Goal: Entertainment & Leisure: Consume media (video, audio)

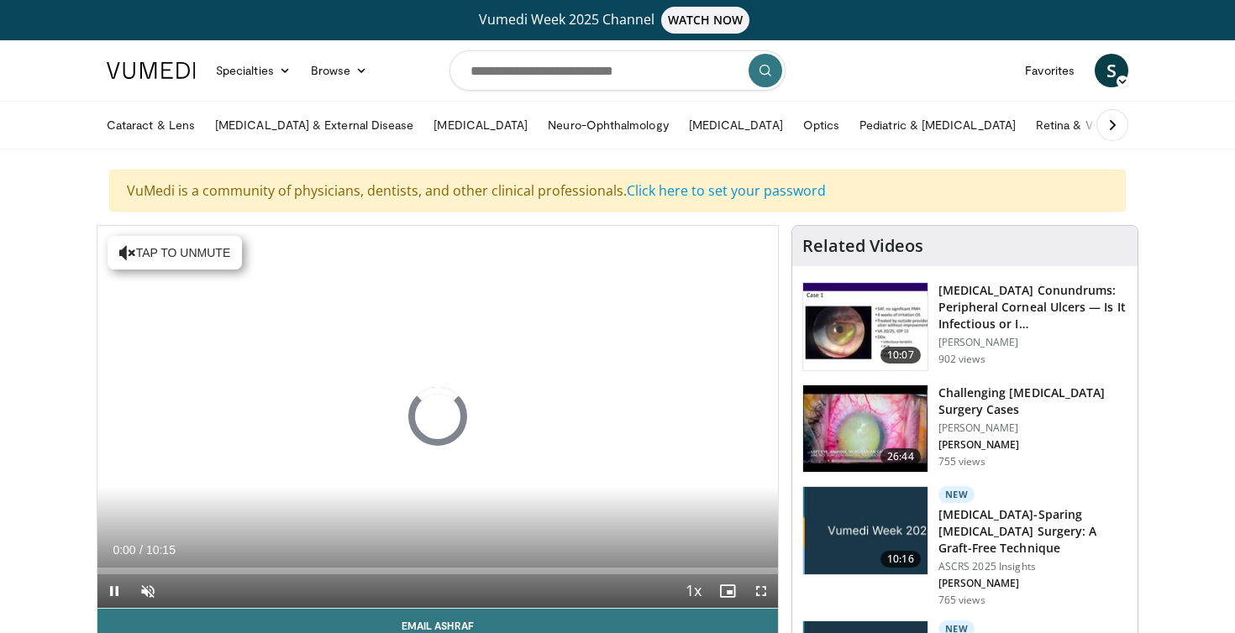
click at [114, 588] on span "Video Player" at bounding box center [114, 592] width 34 height 34
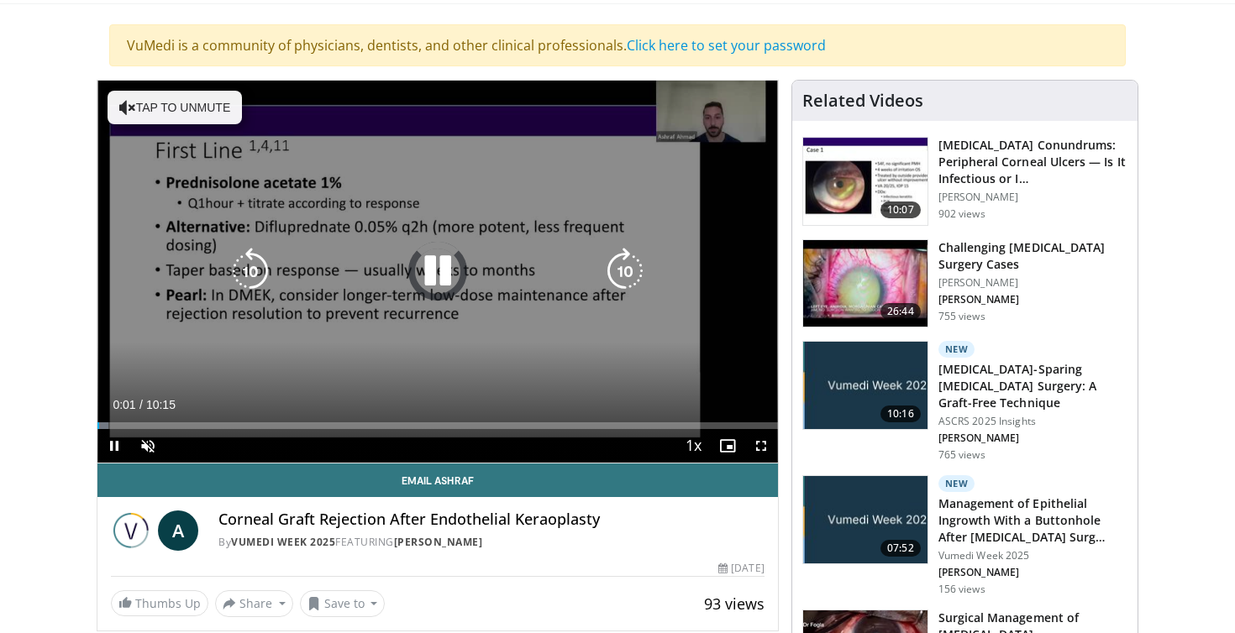
scroll to position [139, 0]
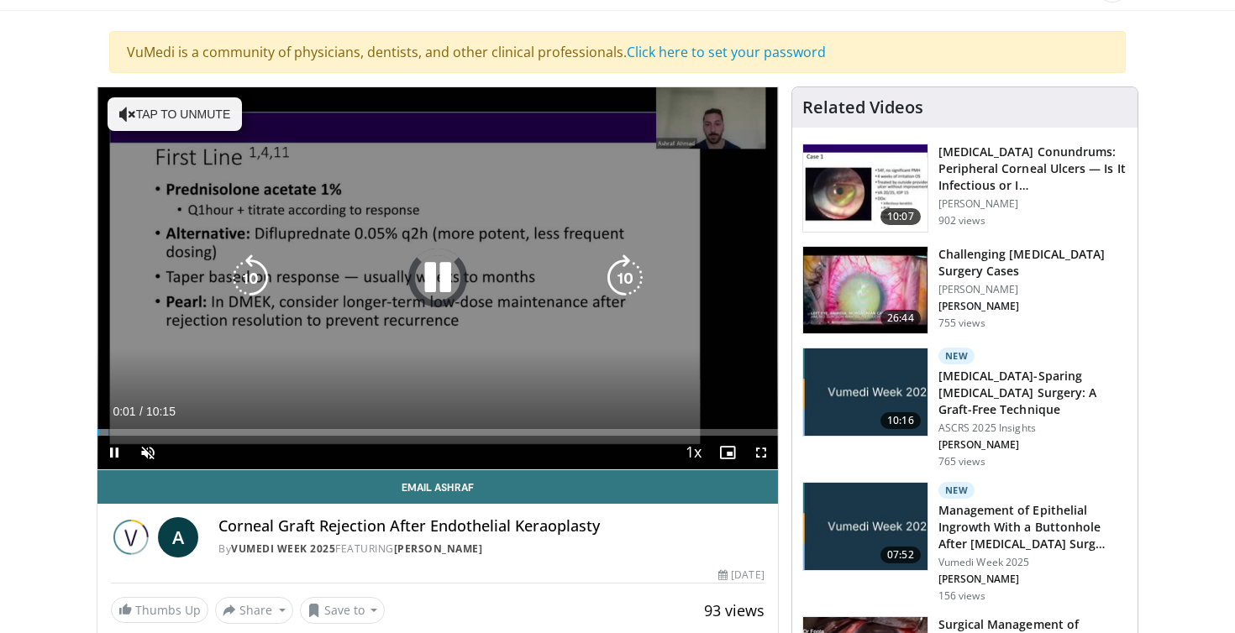
click at [192, 123] on button "Tap to unmute" at bounding box center [175, 114] width 134 height 34
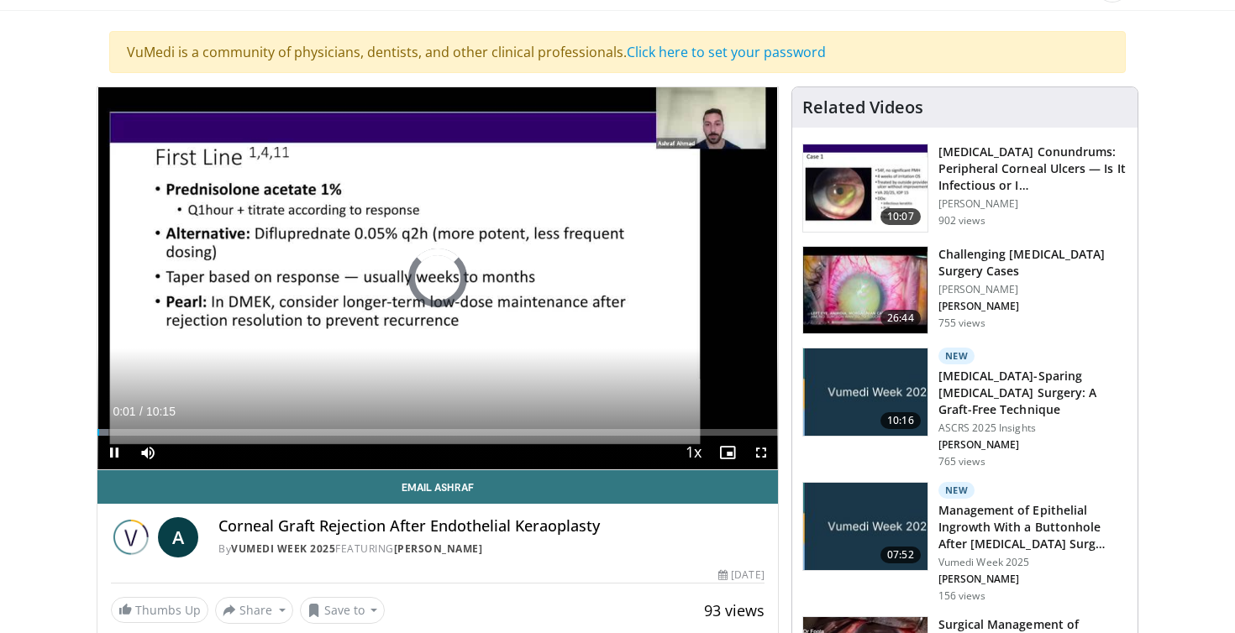
click at [757, 449] on span "Video Player" at bounding box center [761, 453] width 34 height 34
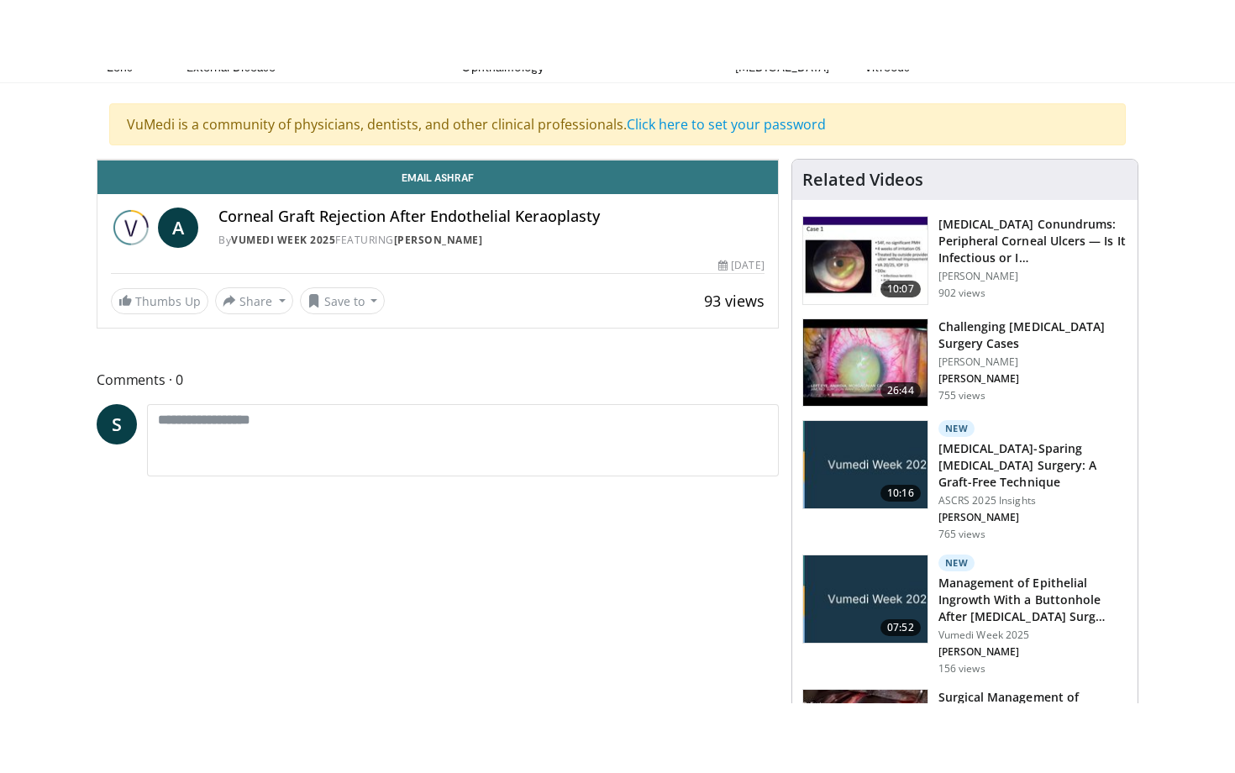
scroll to position [0, 0]
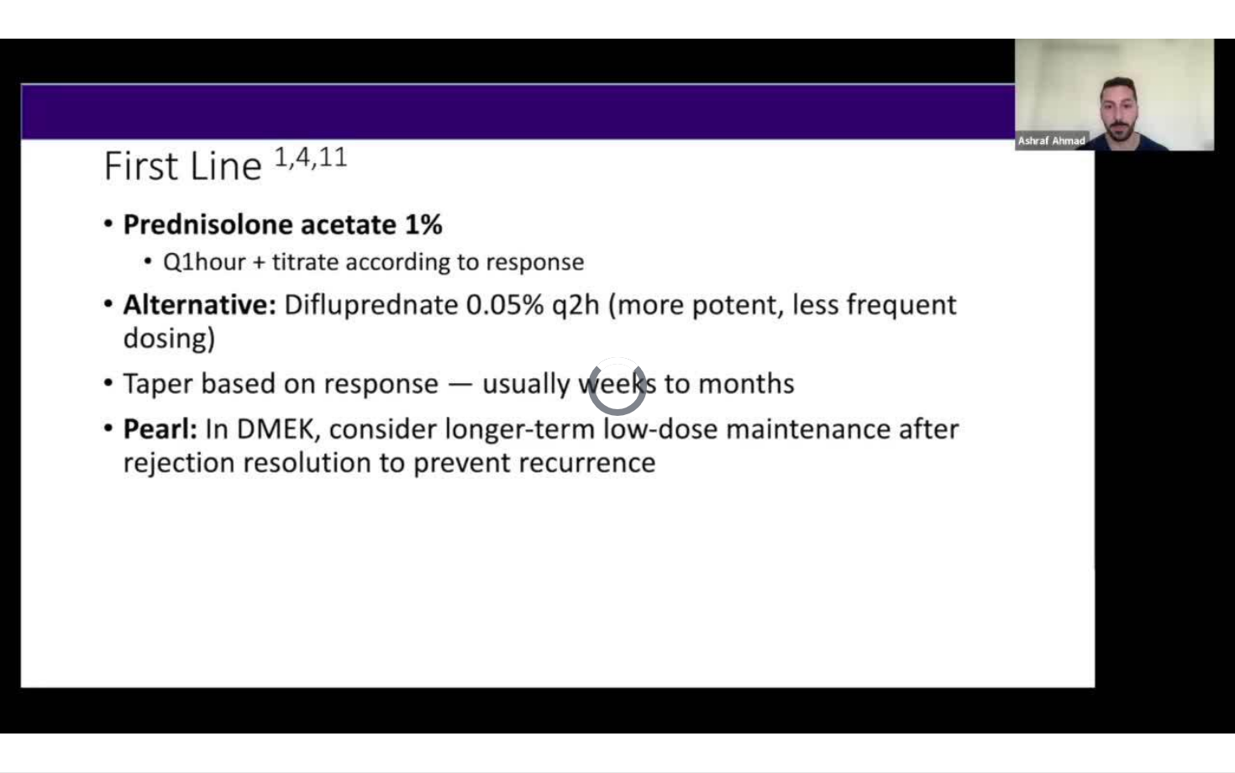
click at [1213, 633] on div "10 seconds Tap to unmute" at bounding box center [617, 386] width 1235 height 772
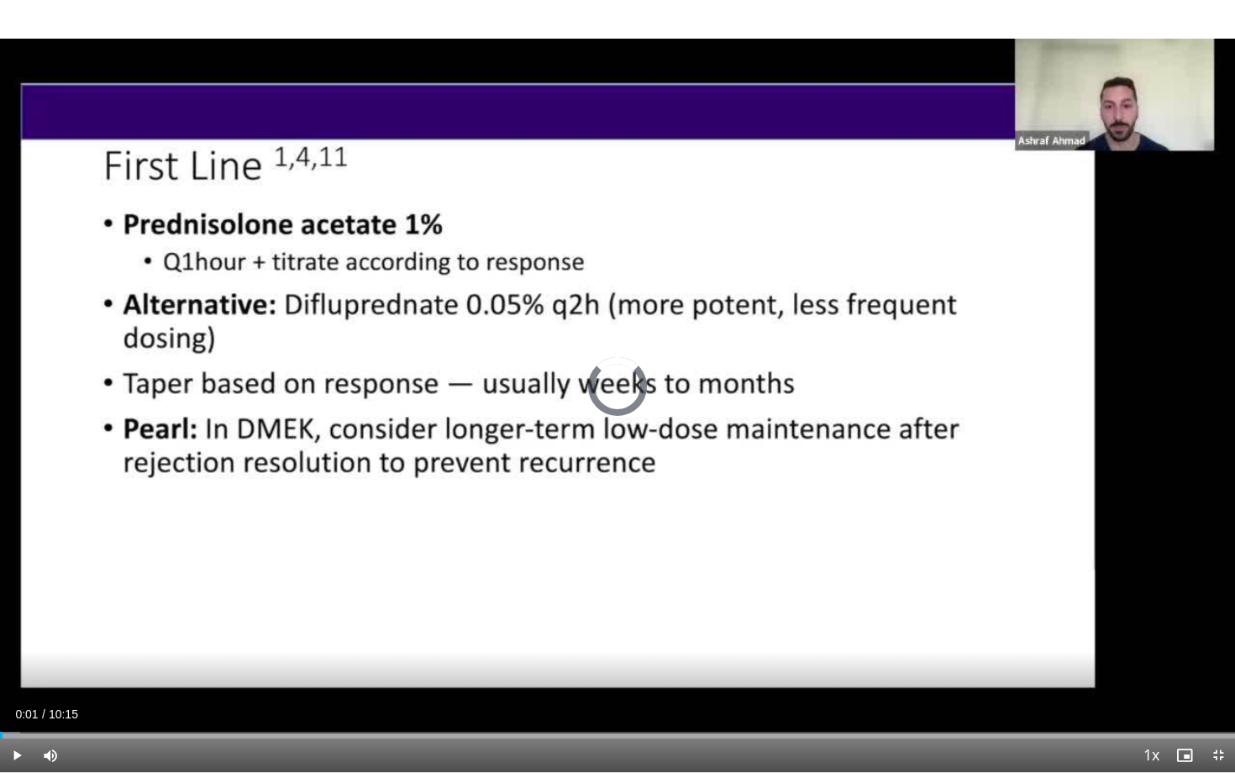
click at [1213, 633] on span "Video Player" at bounding box center [1218, 755] width 34 height 34
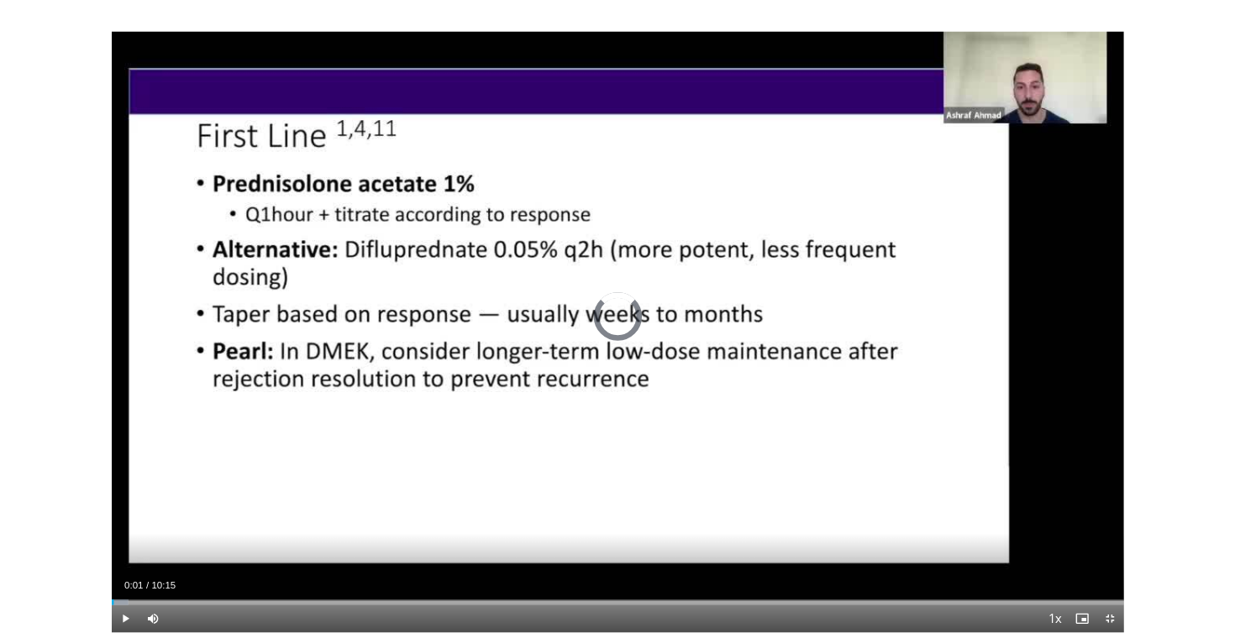
scroll to position [139, 0]
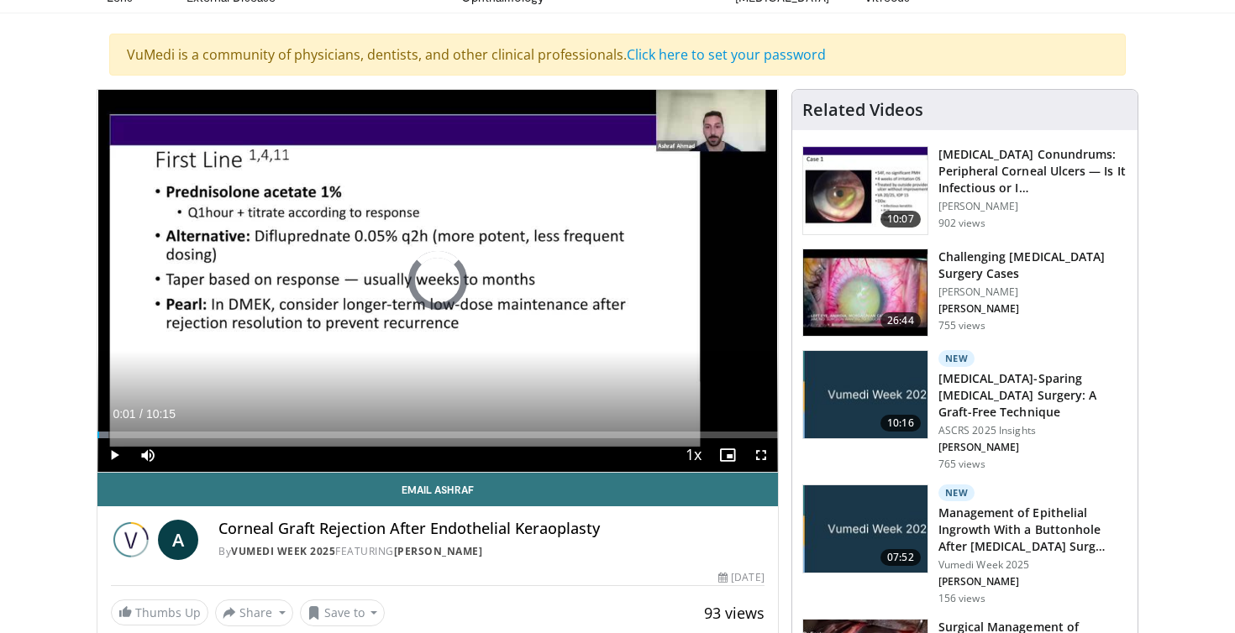
drag, startPoint x: 868, startPoint y: 16, endPoint x: 1197, endPoint y: 117, distance: 344.4
click at [112, 439] on span "Video Player" at bounding box center [114, 456] width 34 height 34
click at [120, 443] on span "Video Player" at bounding box center [114, 456] width 34 height 34
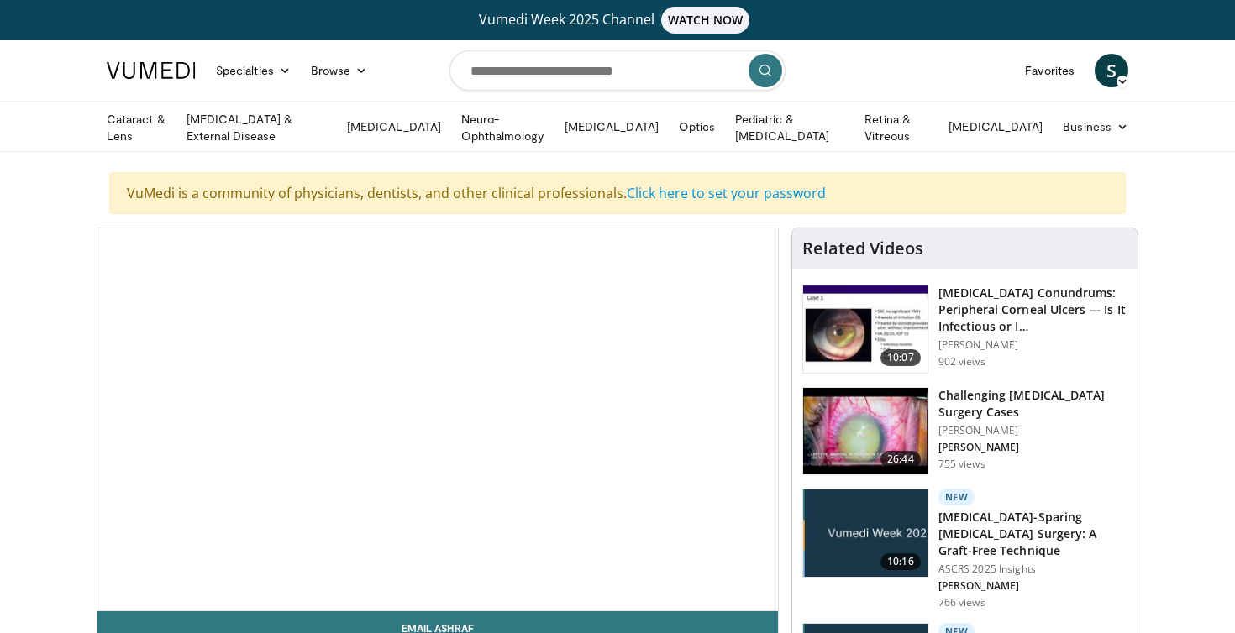
scroll to position [139, 0]
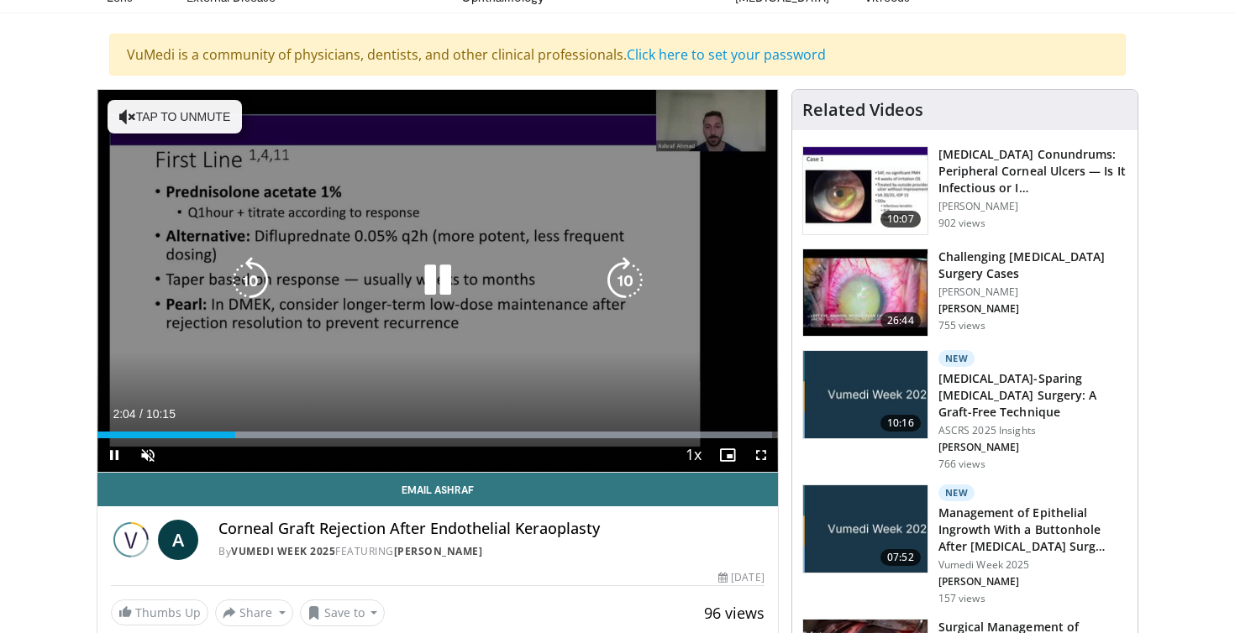
click at [154, 105] on button "Tap to unmute" at bounding box center [175, 117] width 134 height 34
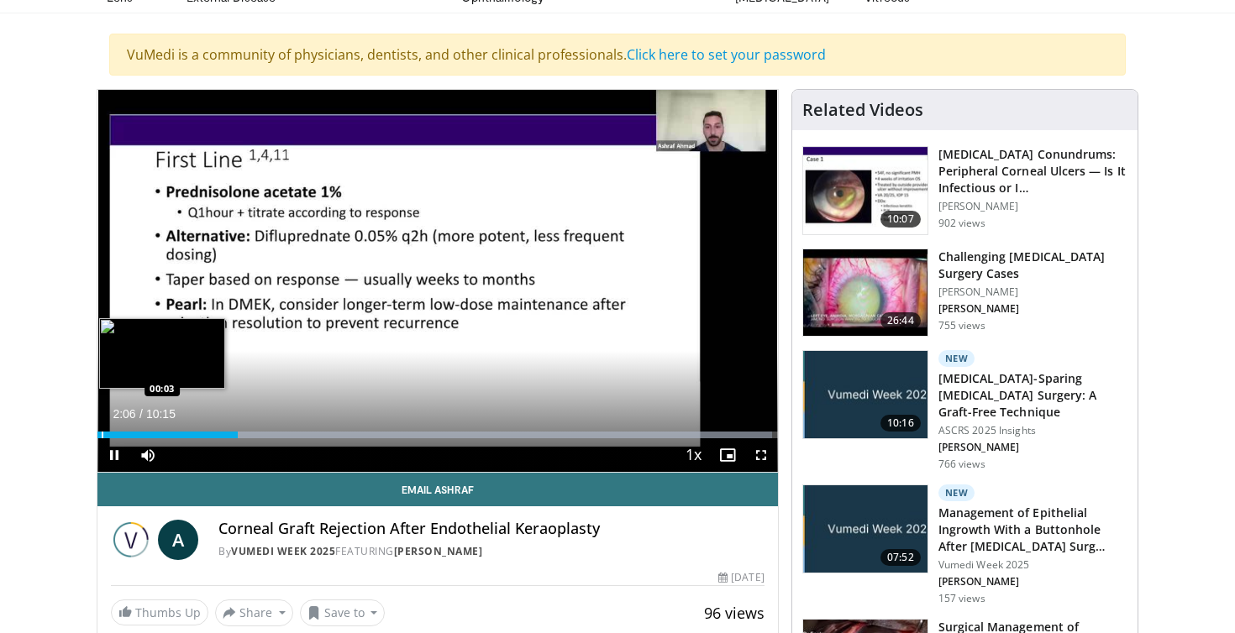
click at [102, 432] on div "Progress Bar" at bounding box center [103, 435] width 2 height 7
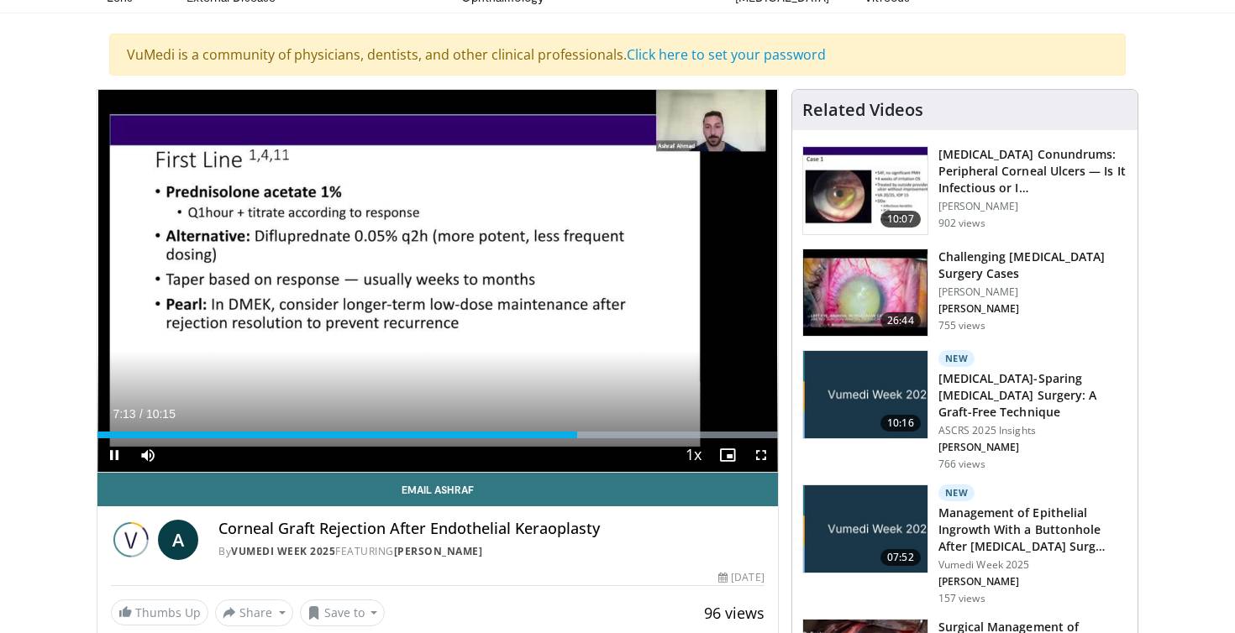
click at [118, 454] on span "Video Player" at bounding box center [114, 456] width 34 height 34
